Goal: Information Seeking & Learning: Learn about a topic

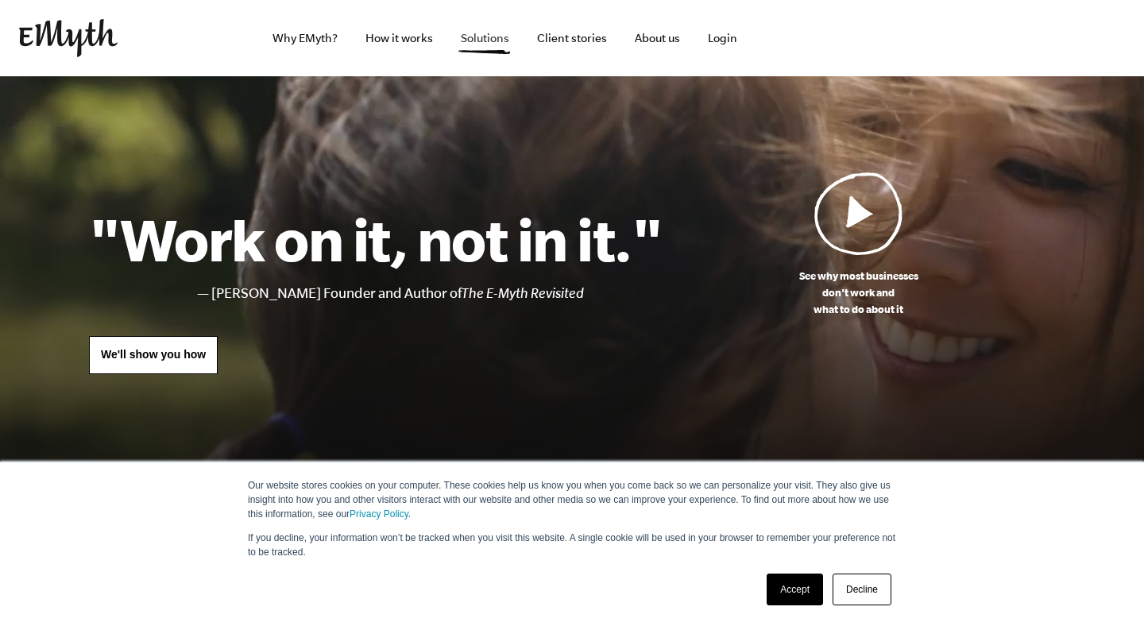
click at [476, 48] on link "Solutions" at bounding box center [485, 38] width 74 height 76
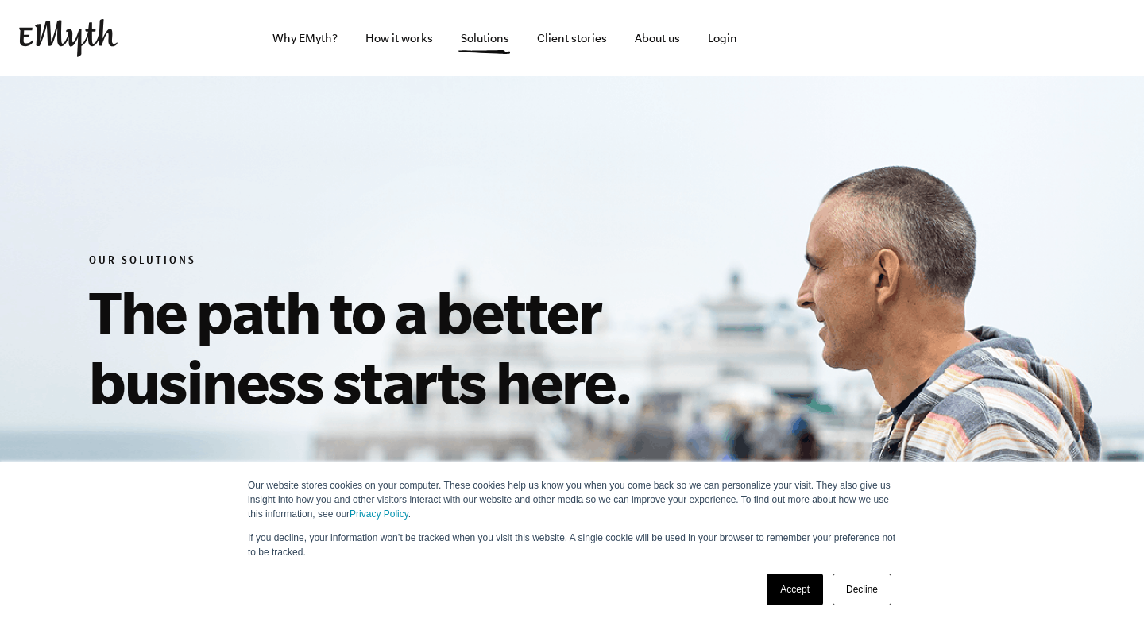
click at [781, 591] on link "Accept" at bounding box center [794, 589] width 56 height 32
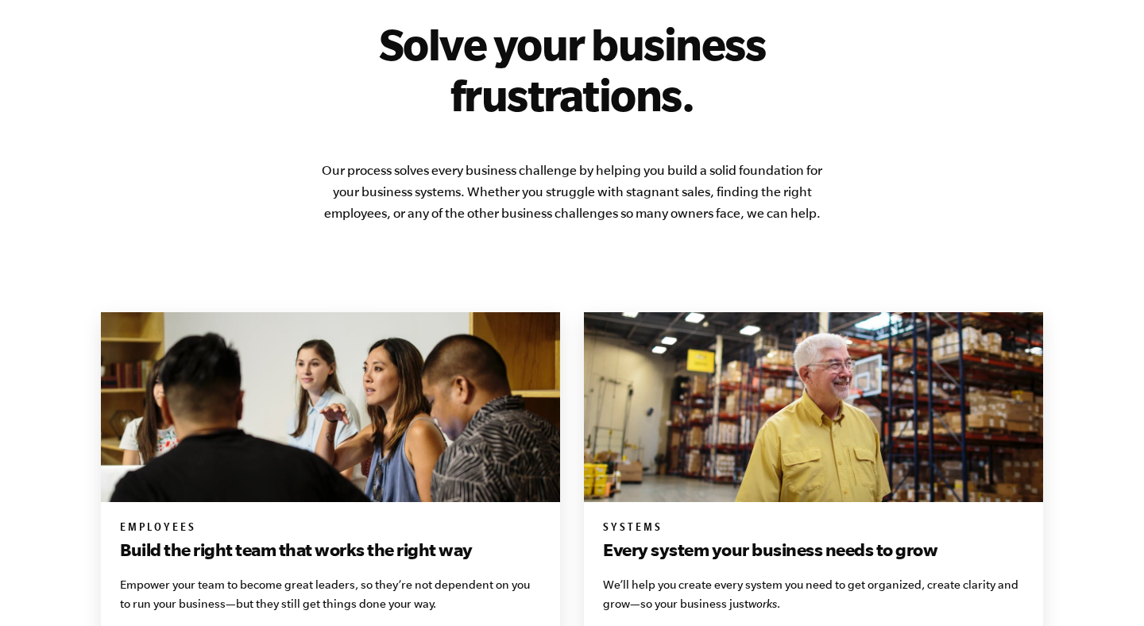
scroll to position [953, 0]
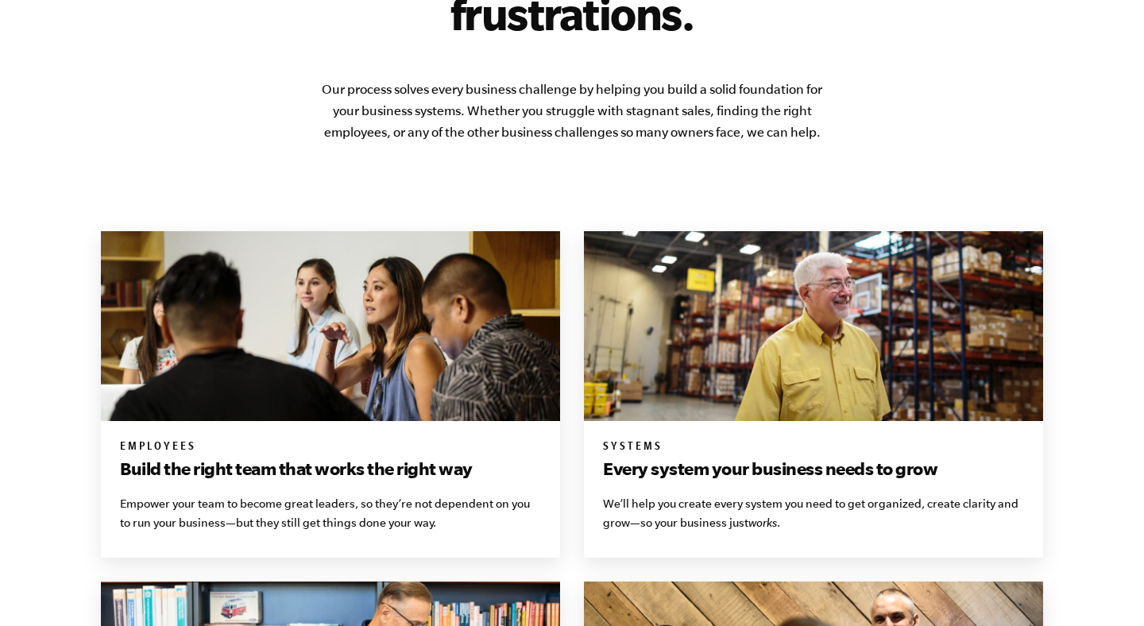
click at [854, 456] on h3 "Every system your business needs to grow" at bounding box center [813, 468] width 421 height 25
click at [844, 468] on h3 "Every system your business needs to grow" at bounding box center [813, 468] width 421 height 25
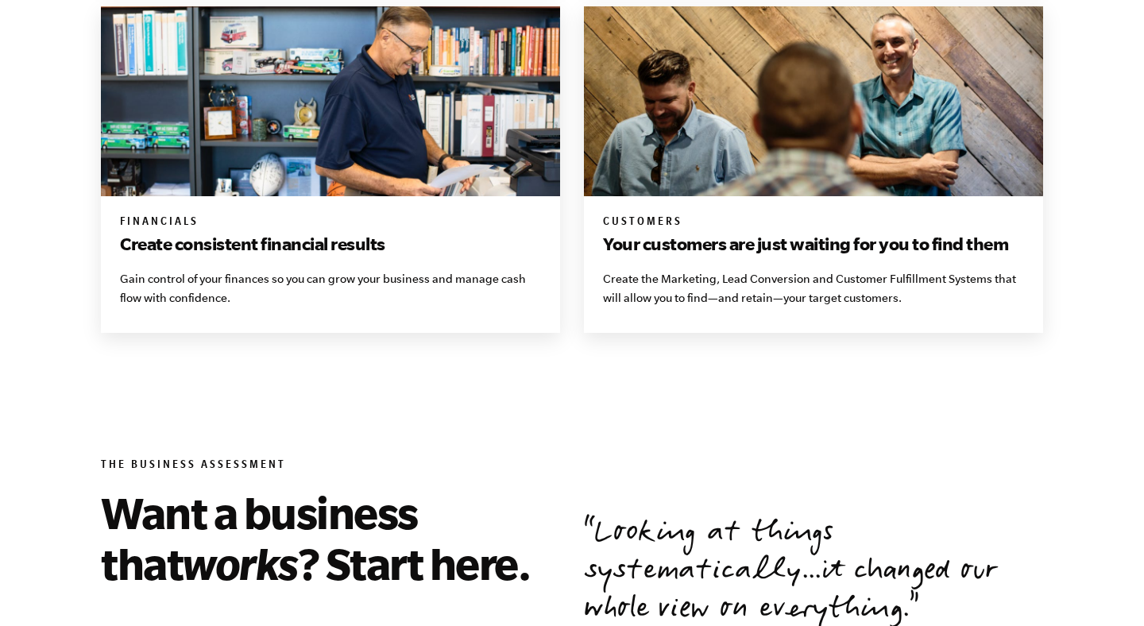
scroll to position [1554, 0]
